Goal: Book appointment/travel/reservation

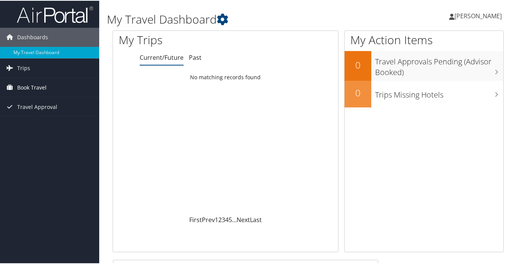
click at [30, 87] on span "Book Travel" at bounding box center [31, 86] width 29 height 19
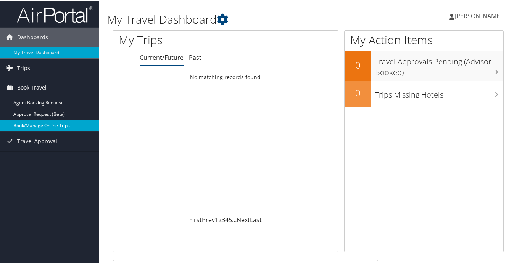
click at [29, 124] on link "Book/Manage Online Trips" at bounding box center [49, 124] width 99 height 11
